Goal: Transaction & Acquisition: Book appointment/travel/reservation

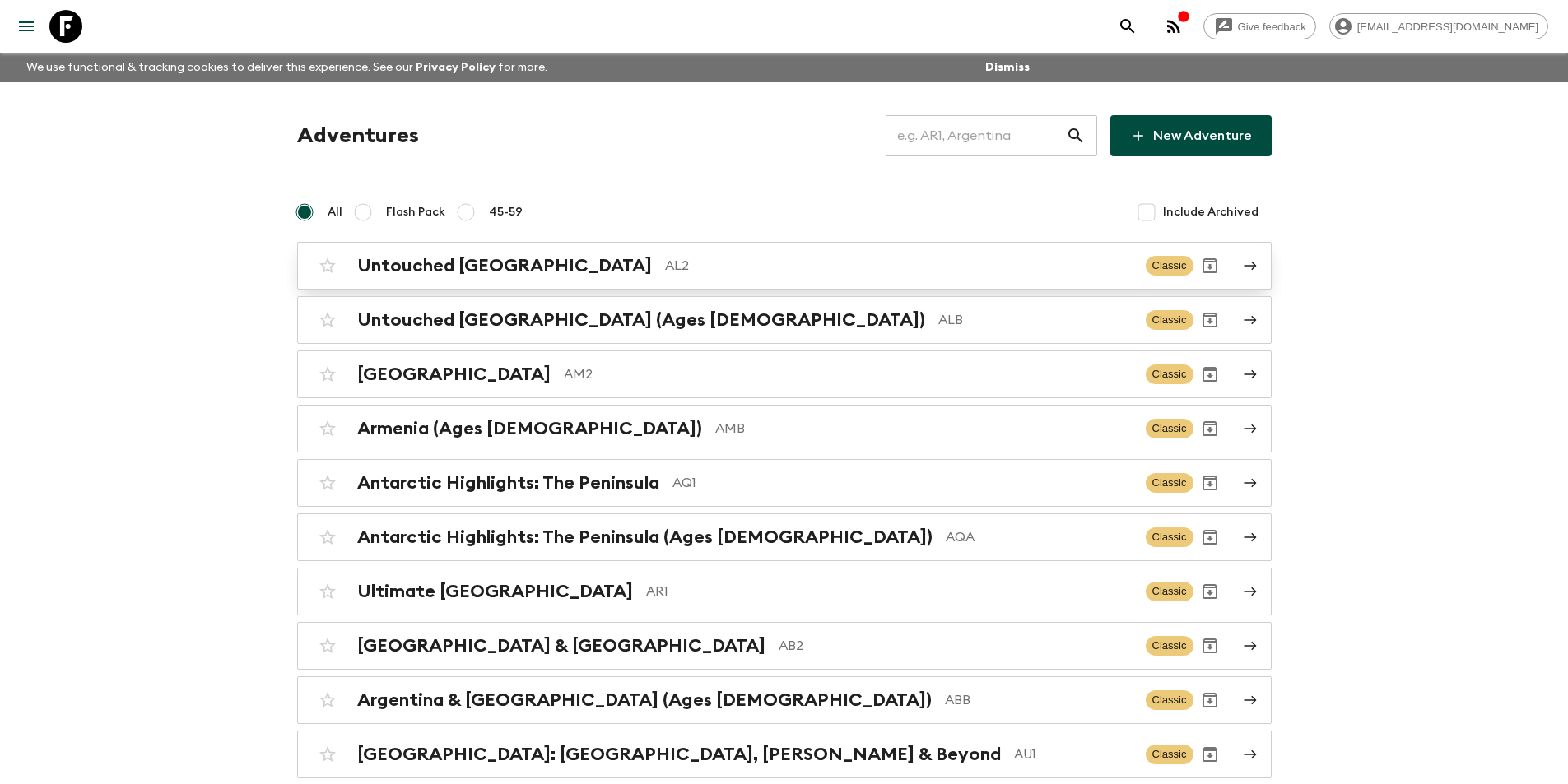
click at [776, 271] on p "AL2" at bounding box center [898, 265] width 468 height 19
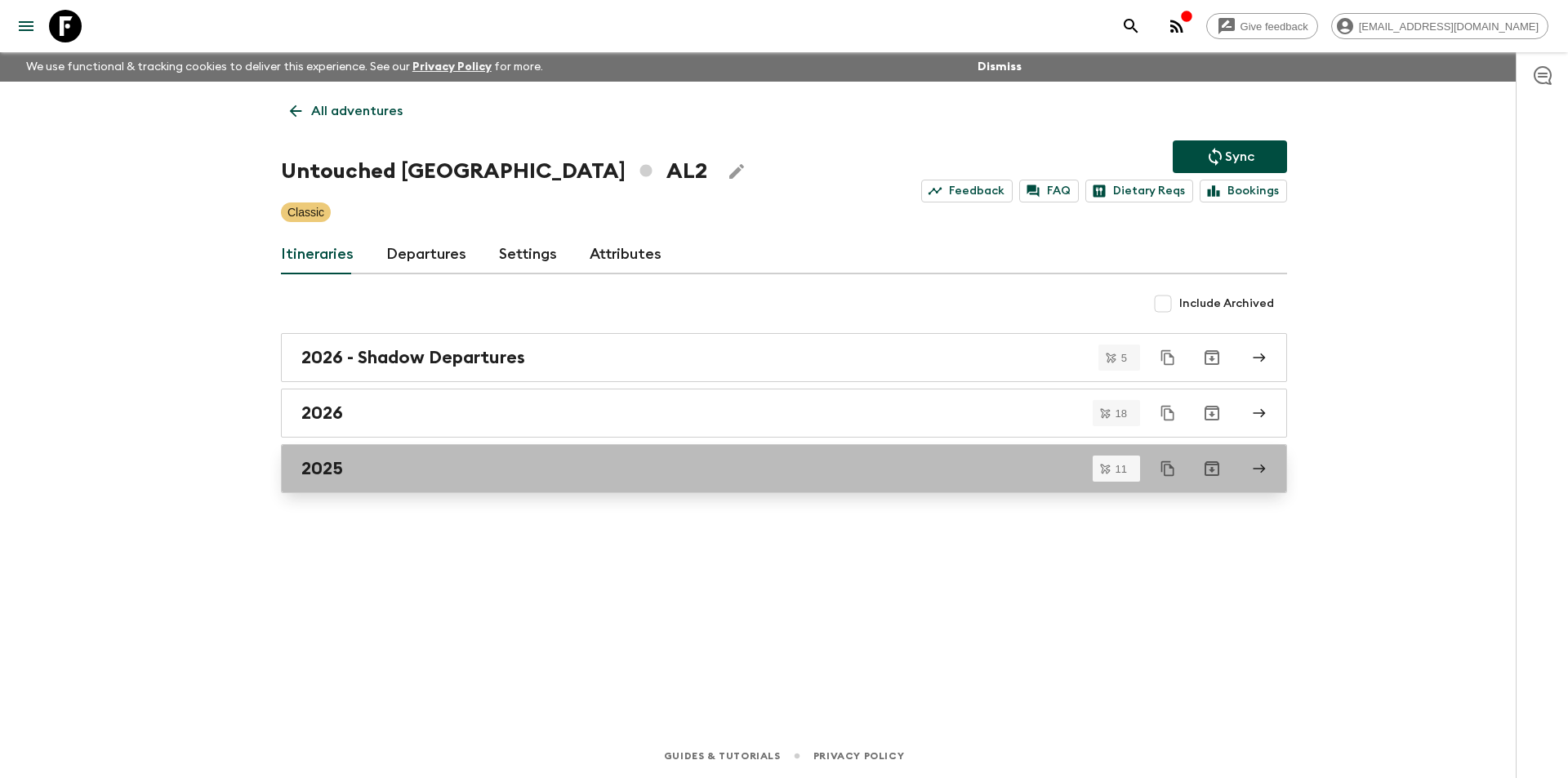
click at [416, 481] on link "2025" at bounding box center [784, 468] width 1006 height 49
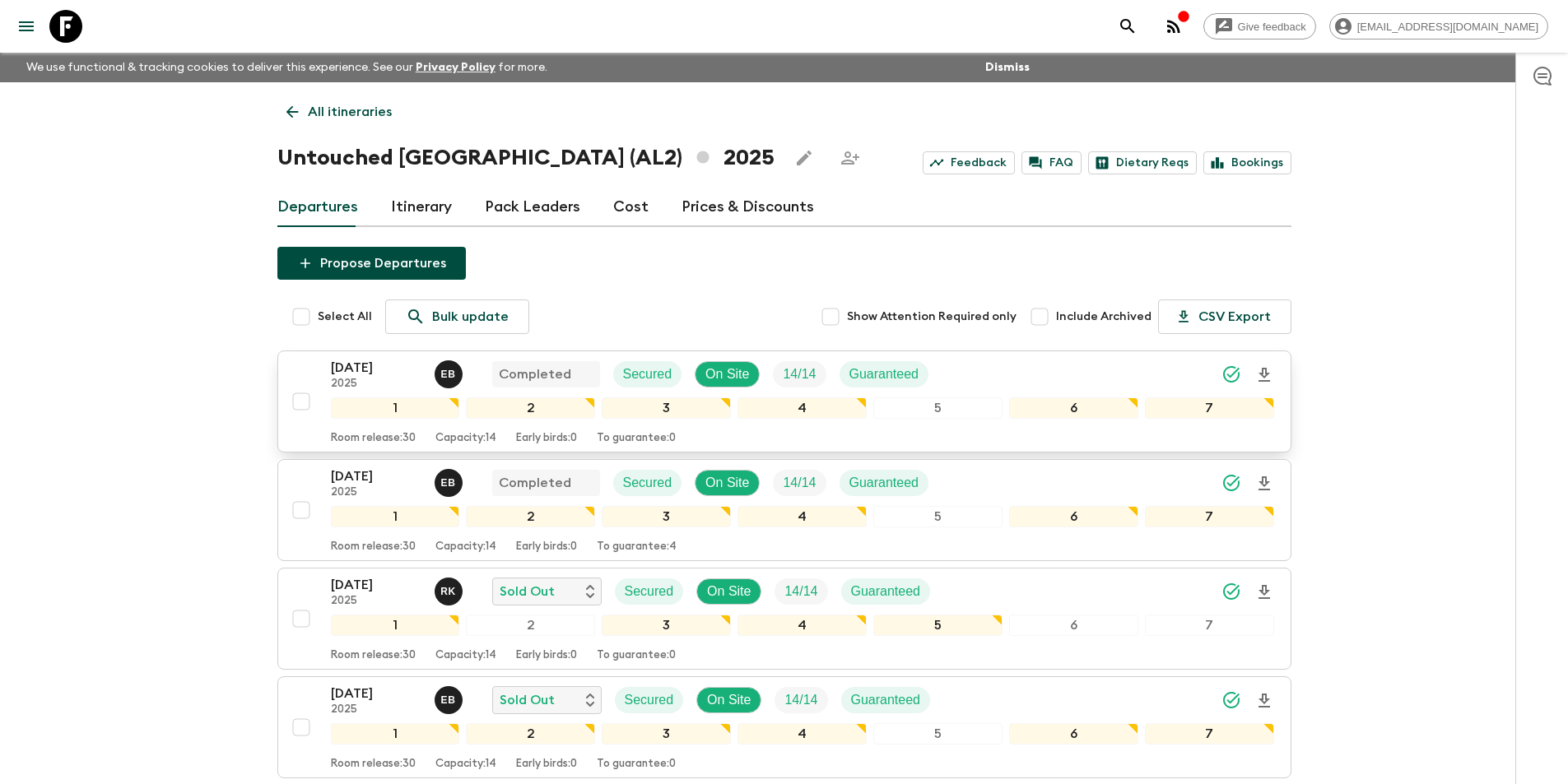
click at [365, 373] on p "[DATE]" at bounding box center [376, 367] width 90 height 19
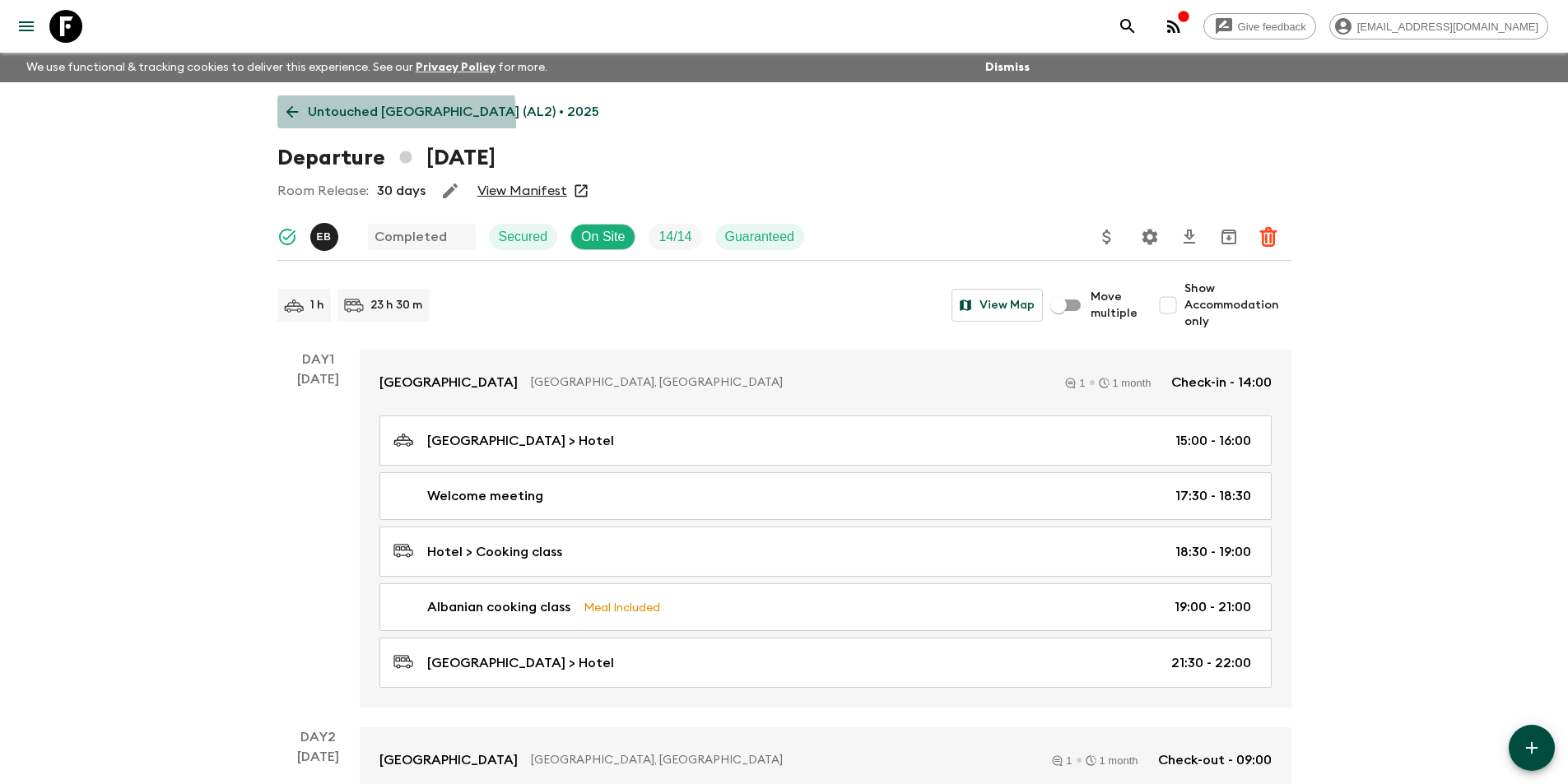
click at [288, 122] on link "Untouched [GEOGRAPHIC_DATA] (AL2) • 2025" at bounding box center [442, 111] width 331 height 33
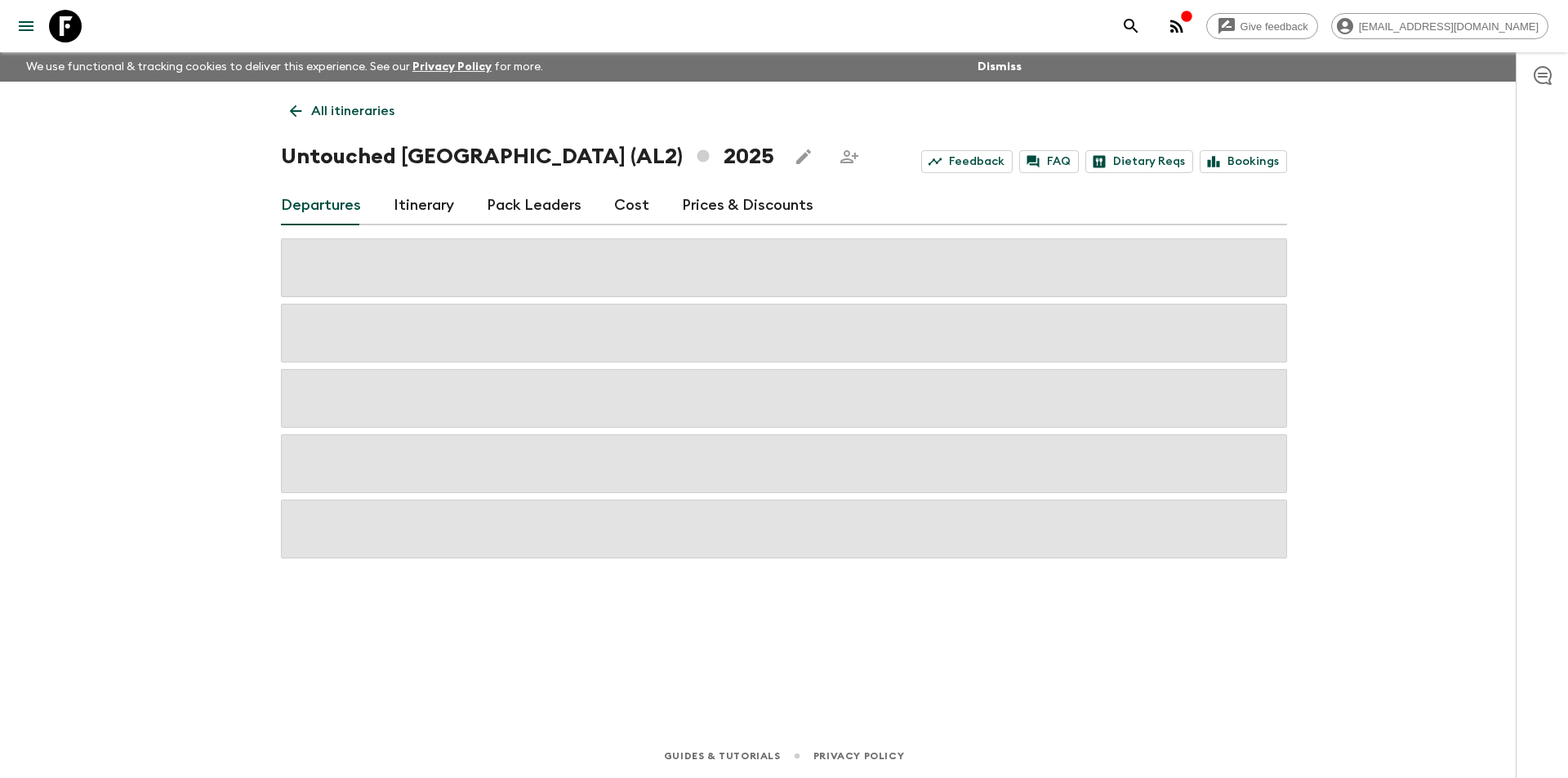
click at [616, 221] on link "Cost" at bounding box center [632, 206] width 35 height 39
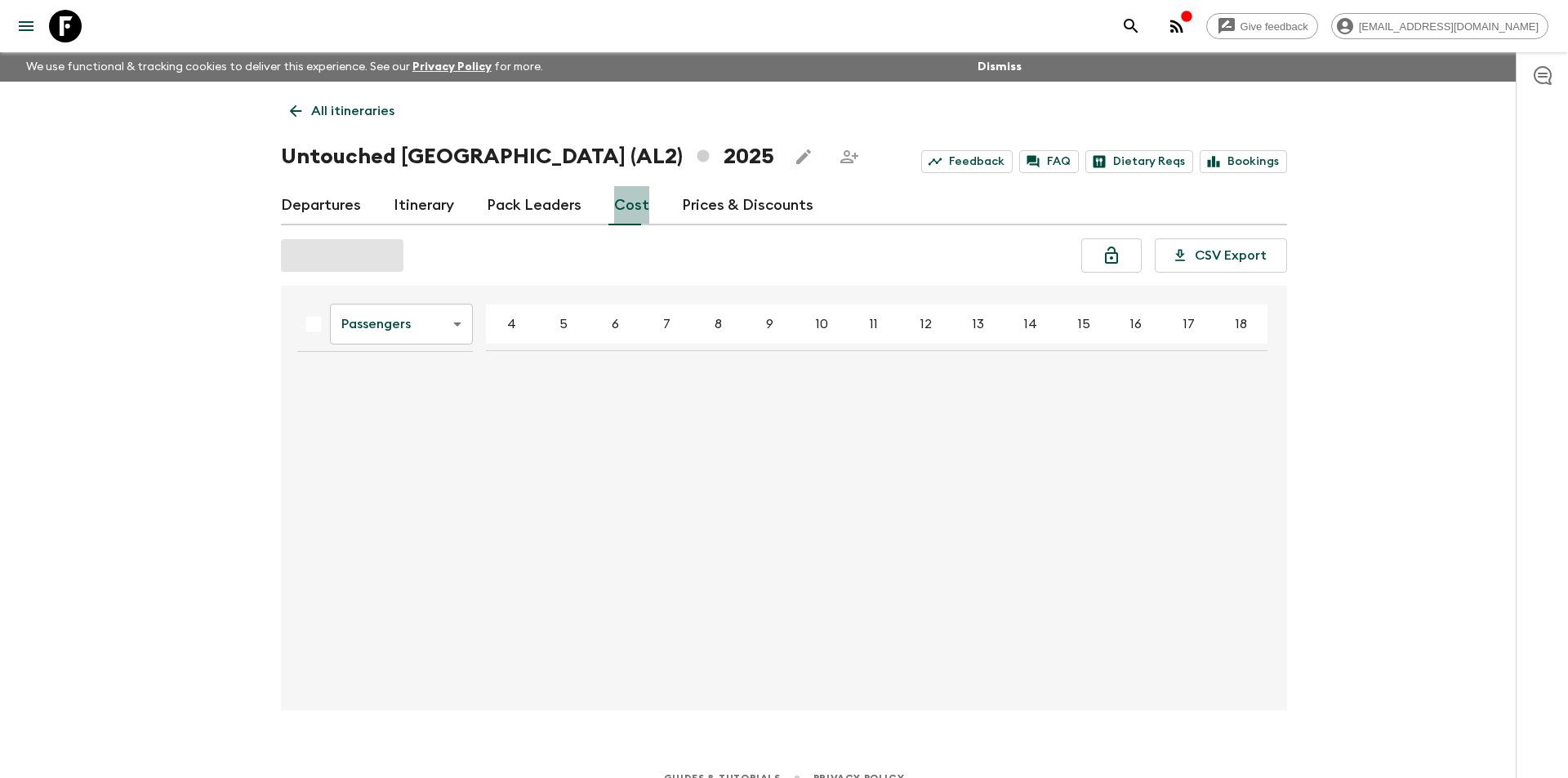
click at [616, 221] on link "Cost" at bounding box center [632, 206] width 35 height 39
